Goal: Information Seeking & Learning: Learn about a topic

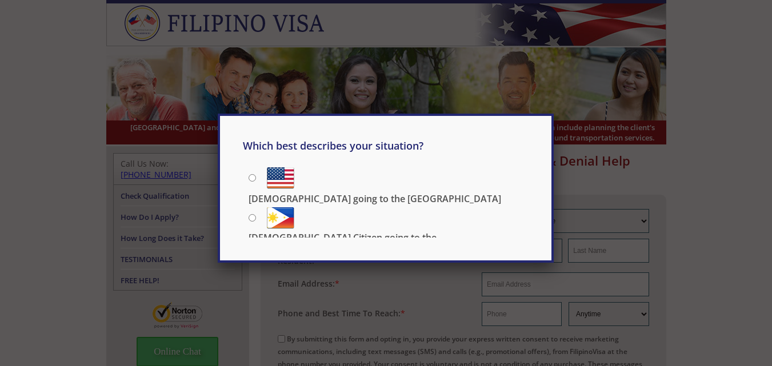
click at [252, 175] on input "[DEMOGRAPHIC_DATA] going to the [GEOGRAPHIC_DATA]" at bounding box center [252, 177] width 7 height 7
radio input "true"
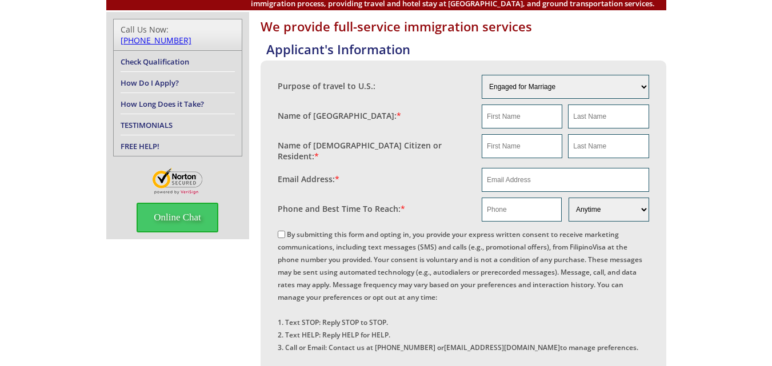
scroll to position [114, 0]
